Goal: Task Accomplishment & Management: Manage account settings

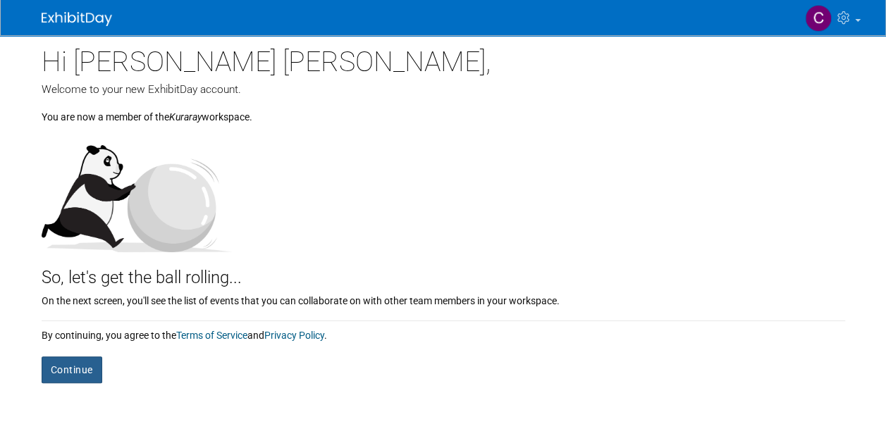
click at [85, 374] on button "Continue" at bounding box center [72, 370] width 61 height 27
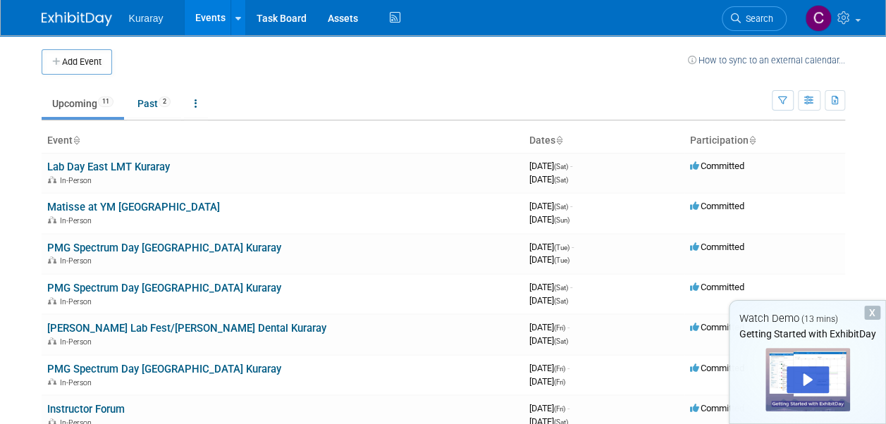
click at [871, 312] on div "X" at bounding box center [872, 313] width 16 height 14
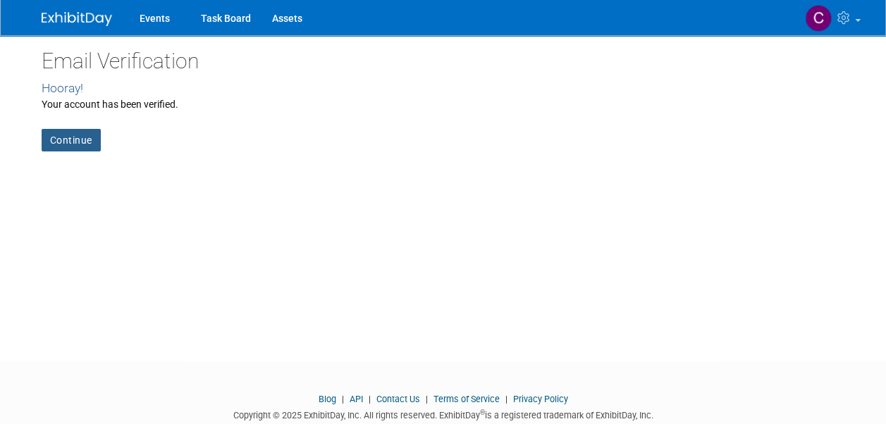
click at [85, 137] on link "Continue" at bounding box center [71, 140] width 59 height 23
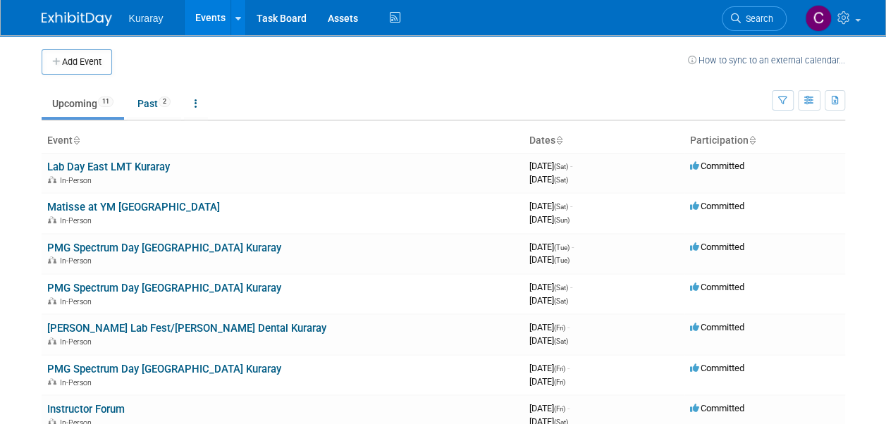
click at [152, 20] on span "Kuraray" at bounding box center [146, 18] width 35 height 11
